Goal: Navigation & Orientation: Go to known website

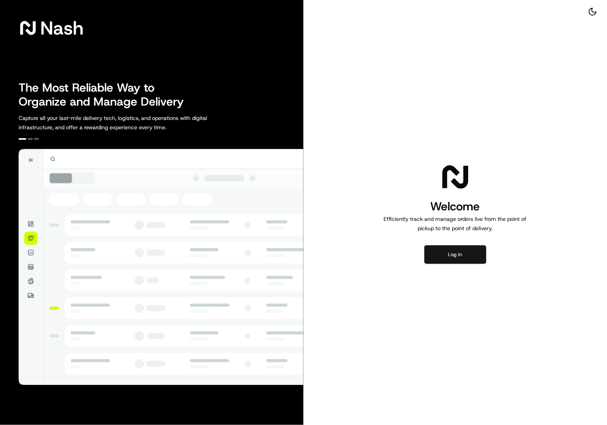
click at [460, 256] on button "Log in" at bounding box center [455, 254] width 62 height 19
